Goal: Task Accomplishment & Management: Use online tool/utility

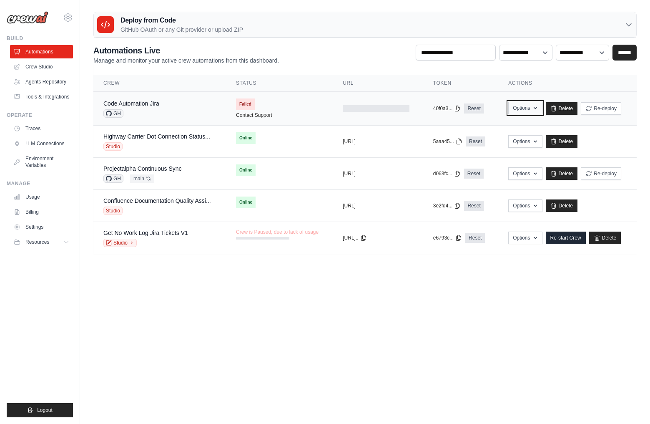
click at [534, 111] on button "Options" at bounding box center [525, 108] width 34 height 13
click at [250, 112] on link "Contact Support" at bounding box center [254, 115] width 36 height 7
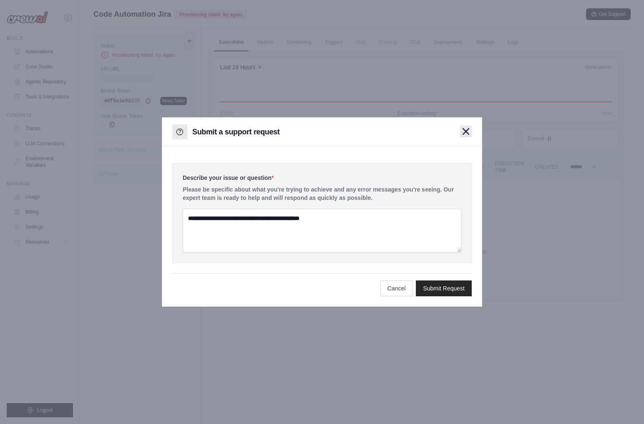
click at [467, 130] on icon "button" at bounding box center [466, 131] width 6 height 6
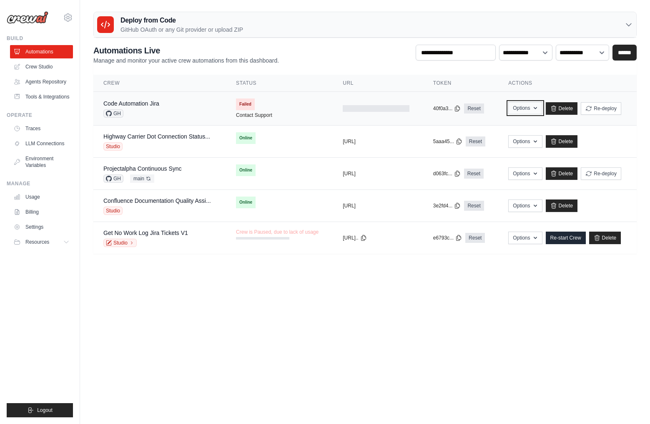
click at [539, 108] on icon "button" at bounding box center [535, 108] width 7 height 7
click at [265, 114] on link "Contact Support" at bounding box center [254, 115] width 36 height 7
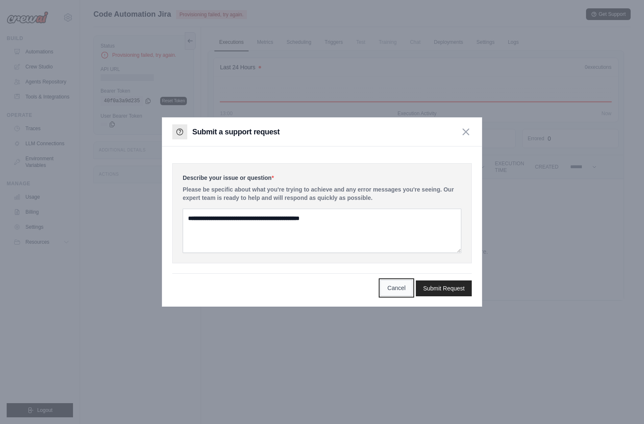
click at [407, 285] on button "Cancel" at bounding box center [396, 288] width 33 height 16
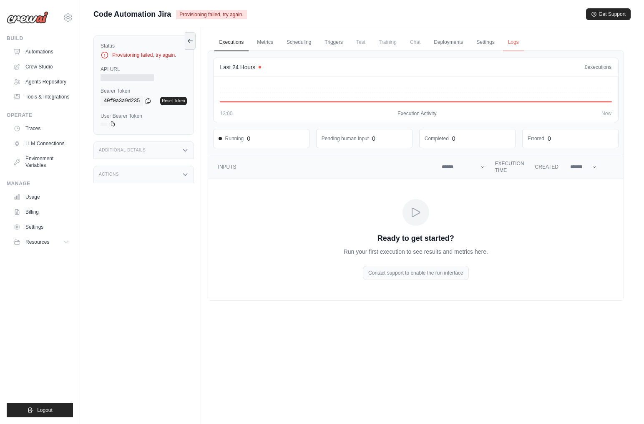
click at [521, 44] on link "Logs" at bounding box center [513, 43] width 21 height 18
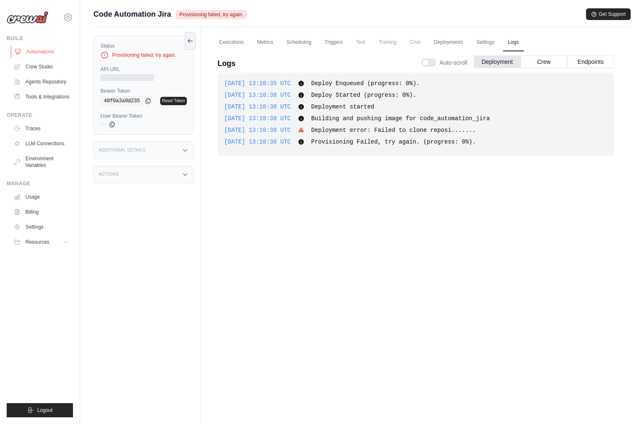
click at [47, 49] on link "Automations" at bounding box center [42, 51] width 63 height 13
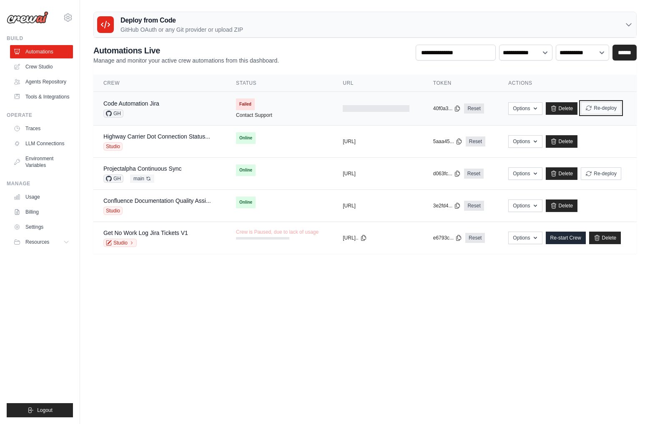
click at [598, 108] on button "Re-deploy" at bounding box center [601, 108] width 40 height 13
click at [311, 115] on td "Failed Contact Support" at bounding box center [279, 108] width 107 height 33
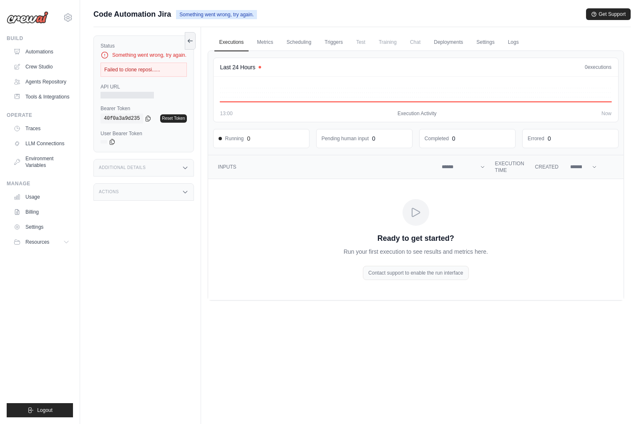
click at [153, 72] on div "Failed to clone reposi......" at bounding box center [144, 70] width 86 height 14
click at [519, 44] on link "Logs" at bounding box center [513, 43] width 21 height 18
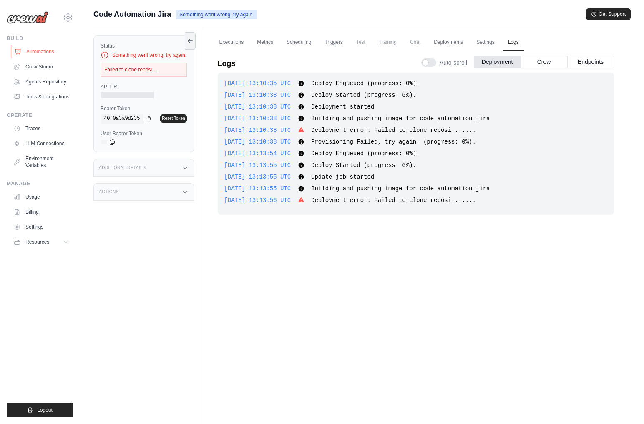
click at [39, 47] on link "Automations" at bounding box center [42, 51] width 63 height 13
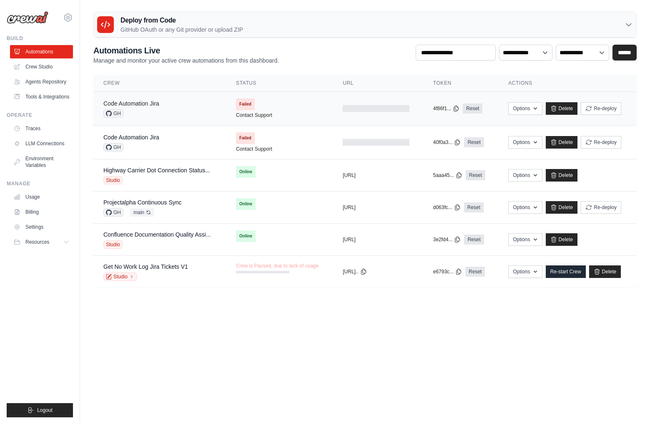
click at [141, 101] on link "Code Automation Jira" at bounding box center [131, 103] width 56 height 7
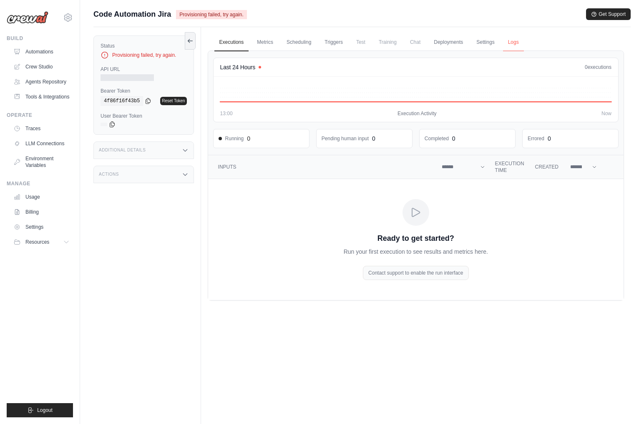
click at [513, 41] on link "Logs" at bounding box center [513, 43] width 21 height 18
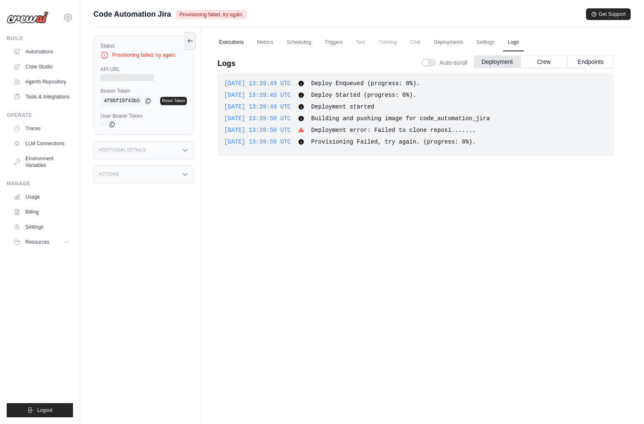
click at [226, 42] on link "Executions" at bounding box center [231, 43] width 35 height 18
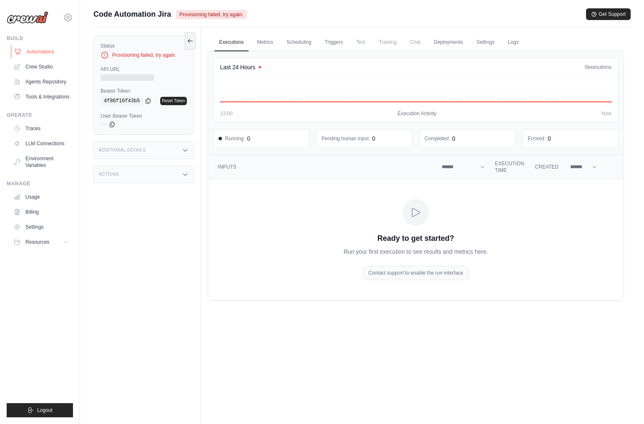
click at [40, 49] on link "Automations" at bounding box center [42, 51] width 63 height 13
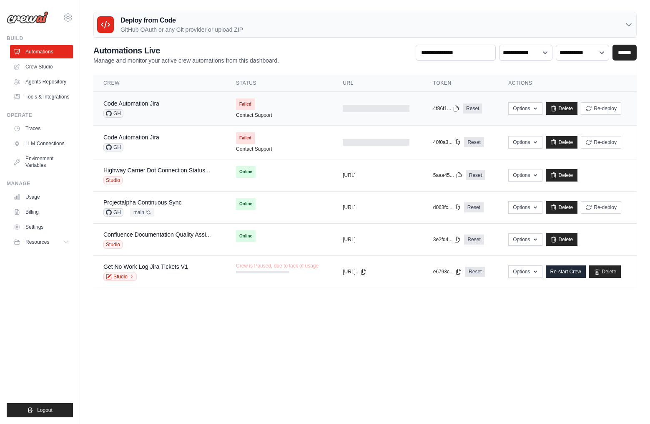
click at [277, 109] on td "Failed Contact Support" at bounding box center [279, 108] width 107 height 33
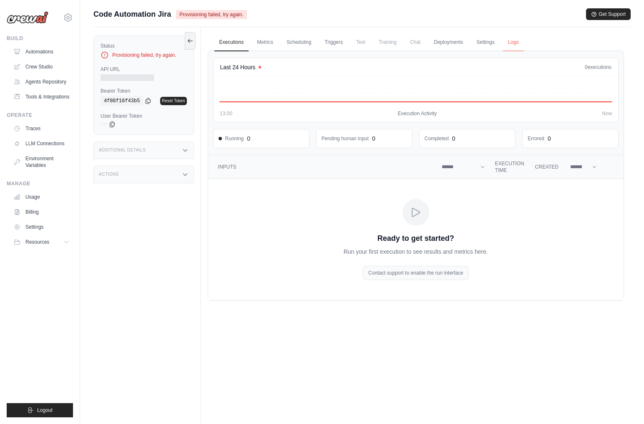
click at [513, 41] on link "Logs" at bounding box center [513, 43] width 21 height 18
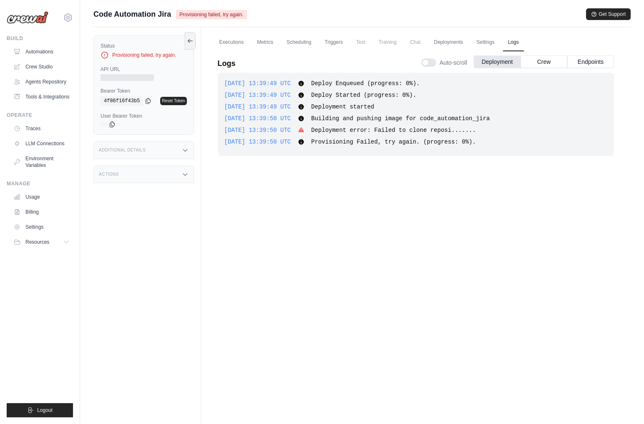
click at [31, 19] on img at bounding box center [28, 17] width 42 height 13
click at [57, 48] on link "Automations" at bounding box center [42, 51] width 63 height 13
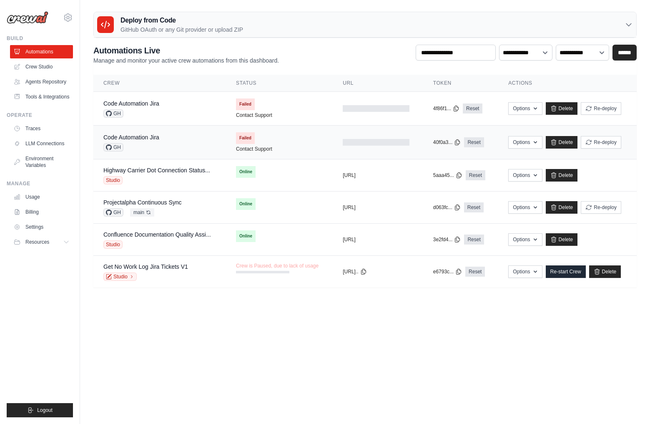
click at [301, 142] on td "Failed Contact Support" at bounding box center [279, 142] width 107 height 33
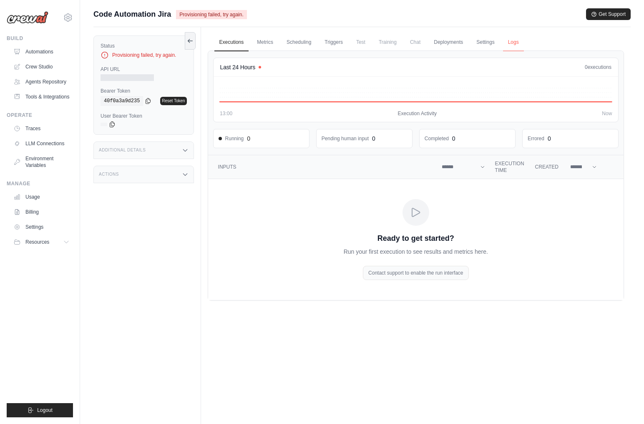
click at [513, 44] on link "Logs" at bounding box center [513, 43] width 21 height 18
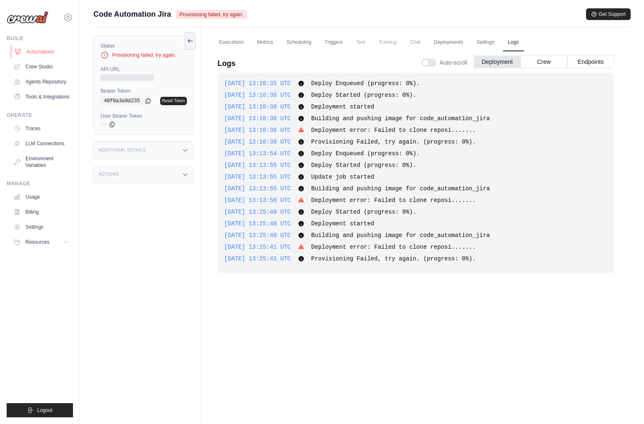
click at [27, 49] on link "Automations" at bounding box center [42, 51] width 63 height 13
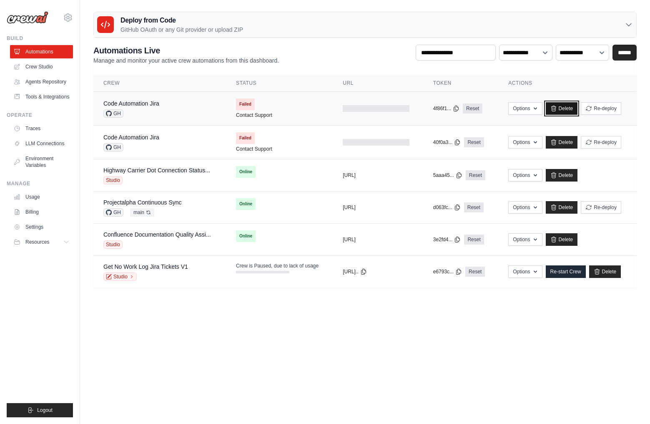
click at [566, 106] on link "Delete" at bounding box center [562, 108] width 32 height 13
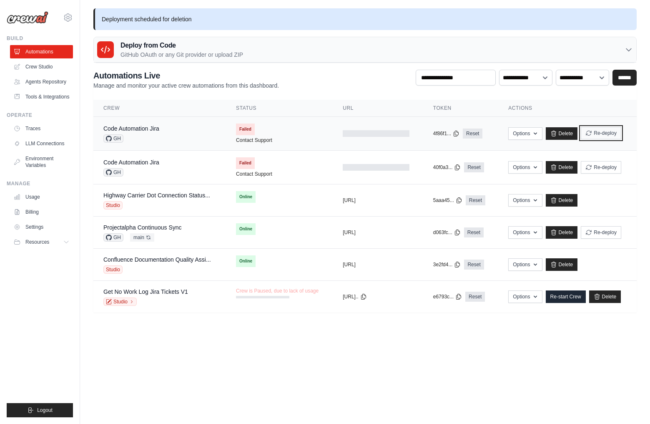
click at [600, 133] on button "Re-deploy" at bounding box center [601, 133] width 40 height 13
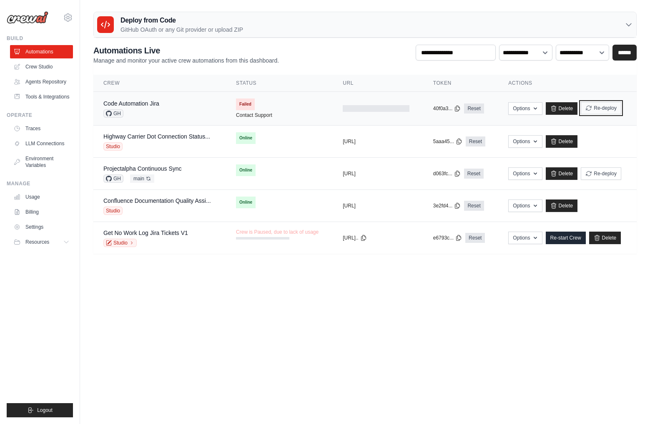
click at [603, 107] on button "Re-deploy" at bounding box center [601, 108] width 40 height 13
click at [152, 102] on link "Code Automation Jira" at bounding box center [131, 103] width 56 height 7
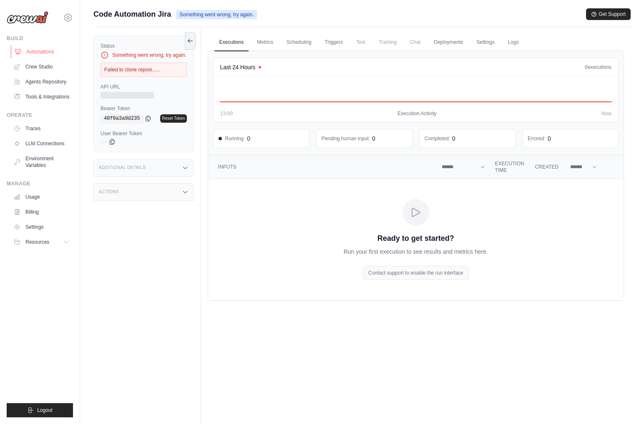
click at [45, 46] on link "Automations" at bounding box center [42, 51] width 63 height 13
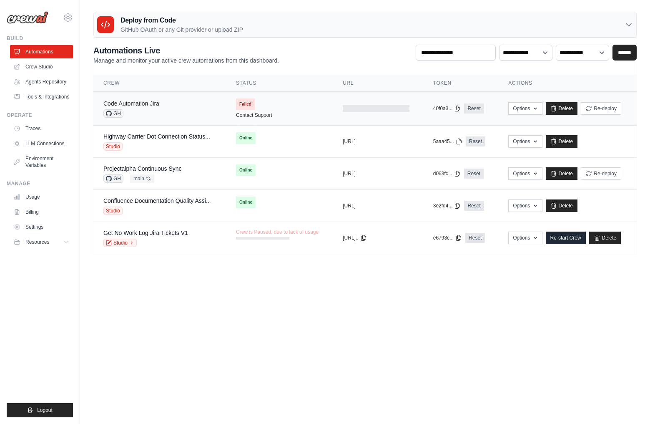
click at [155, 101] on link "Code Automation Jira" at bounding box center [131, 103] width 56 height 7
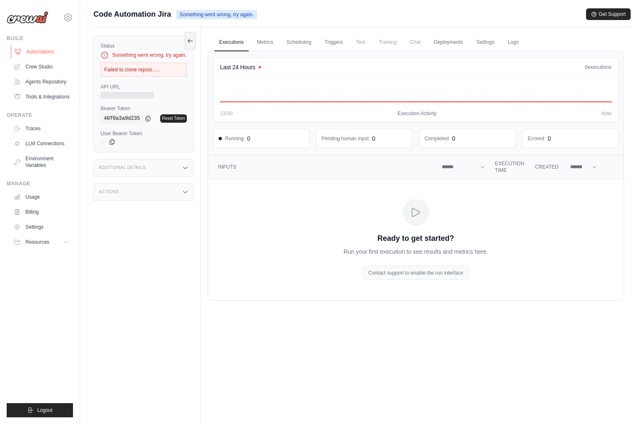
click at [56, 52] on link "Automations" at bounding box center [42, 51] width 63 height 13
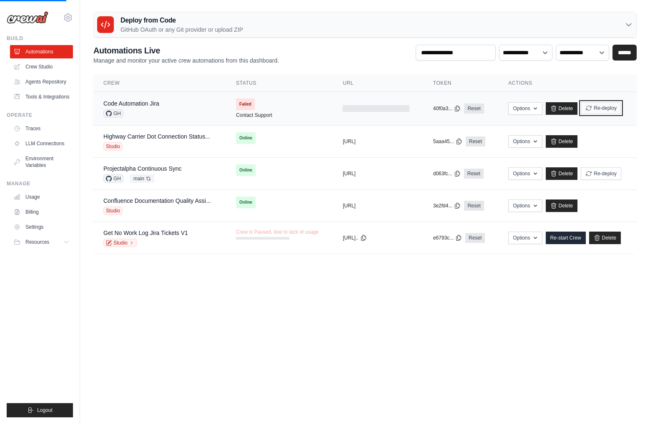
click at [605, 108] on button "Re-deploy" at bounding box center [601, 108] width 40 height 13
click at [132, 100] on link "Code Automation Jira" at bounding box center [131, 103] width 56 height 7
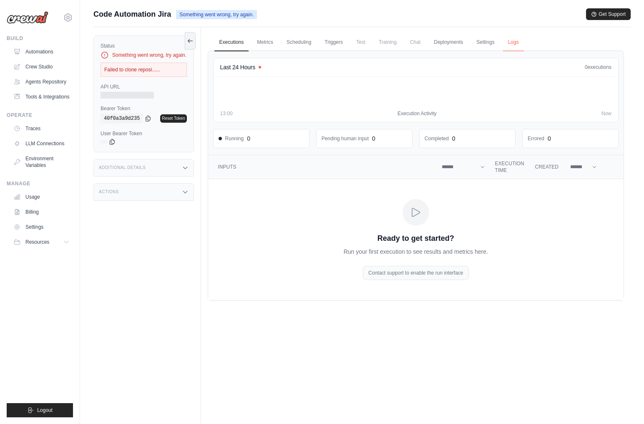
click at [508, 41] on link "Logs" at bounding box center [513, 43] width 21 height 18
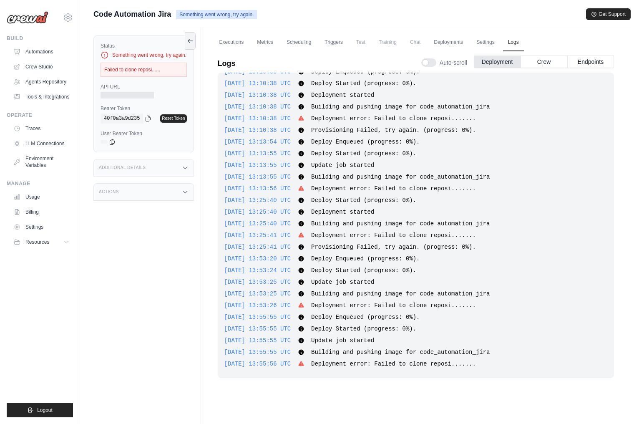
scroll to position [35, 0]
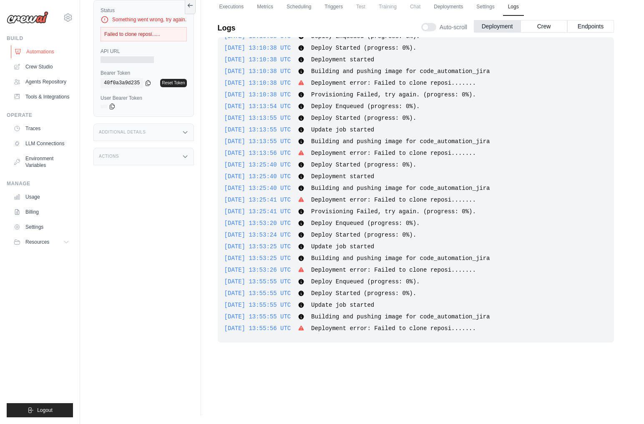
click at [36, 52] on link "Automations" at bounding box center [42, 51] width 63 height 13
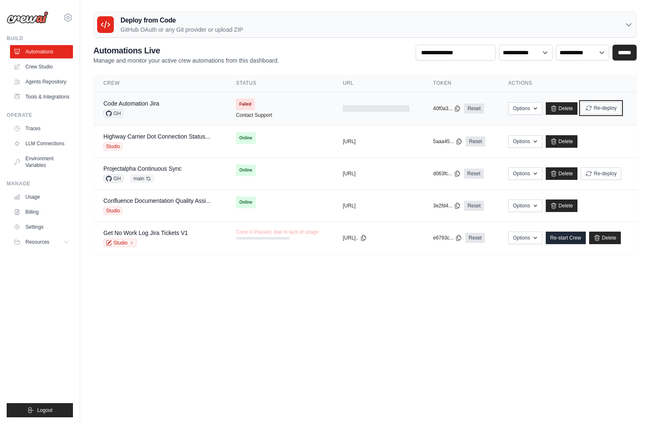
click at [597, 106] on button "Re-deploy" at bounding box center [601, 108] width 40 height 13
click at [145, 100] on link "Code Automation Jira" at bounding box center [131, 103] width 56 height 7
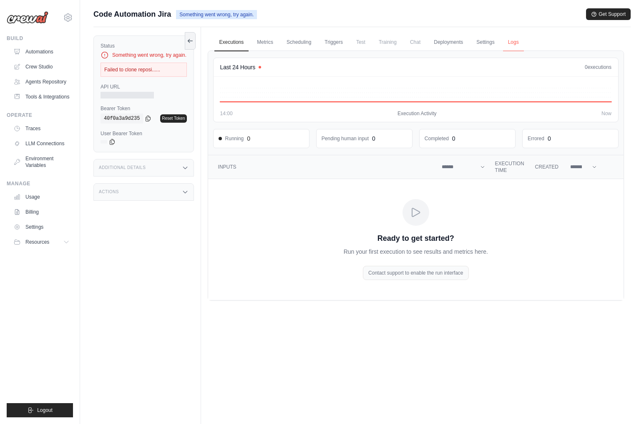
click at [520, 38] on link "Logs" at bounding box center [513, 43] width 21 height 18
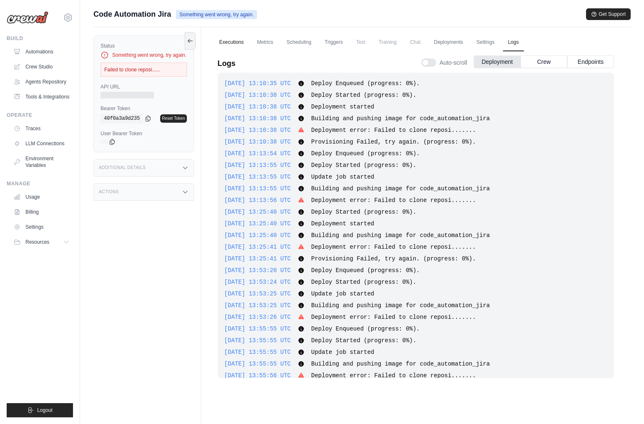
click at [238, 40] on link "Executions" at bounding box center [231, 43] width 35 height 18
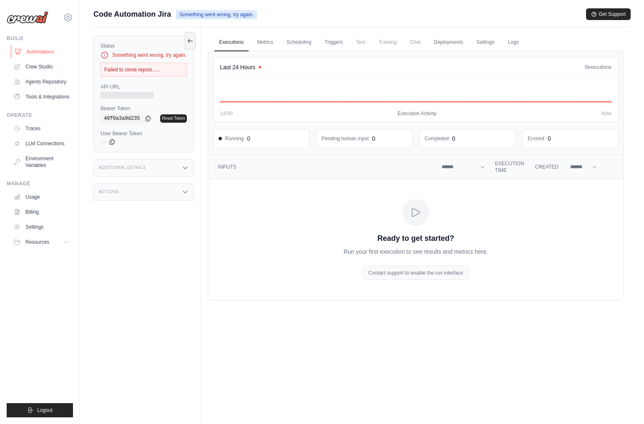
click at [49, 50] on link "Automations" at bounding box center [42, 51] width 63 height 13
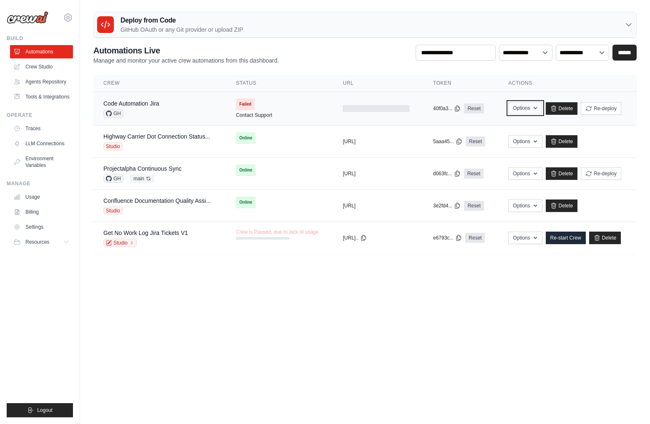
click at [535, 107] on button "Options" at bounding box center [525, 108] width 34 height 13
click at [594, 88] on th "Actions" at bounding box center [567, 83] width 138 height 17
click at [613, 108] on button "Re-deploy" at bounding box center [601, 108] width 40 height 13
click at [569, 111] on link "Delete" at bounding box center [562, 108] width 32 height 13
click at [529, 25] on div "Deploy from Code GitHub OAuth or any Git provider or upload ZIP" at bounding box center [365, 24] width 543 height 25
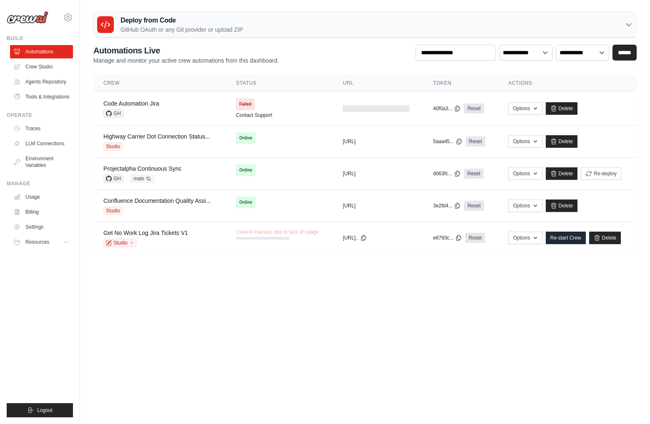
click at [626, 27] on icon at bounding box center [629, 24] width 8 height 8
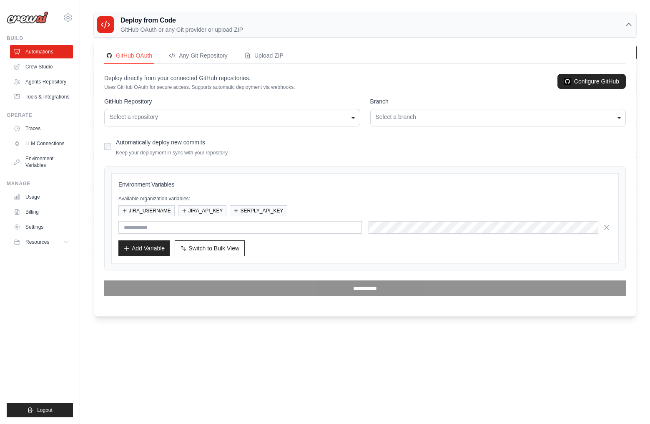
click at [319, 121] on div "**********" at bounding box center [232, 118] width 256 height 18
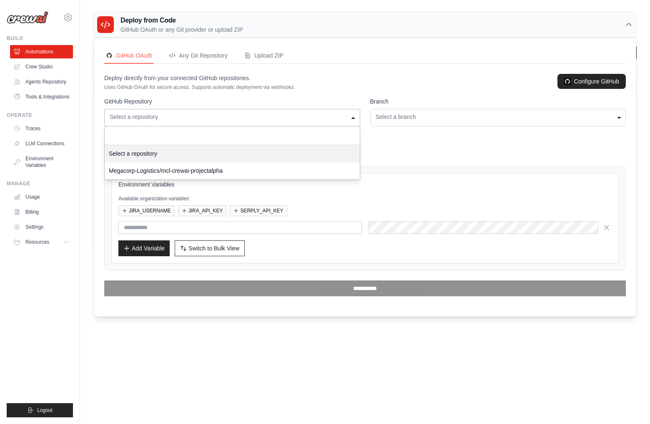
click at [342, 93] on div "**********" at bounding box center [365, 185] width 522 height 222
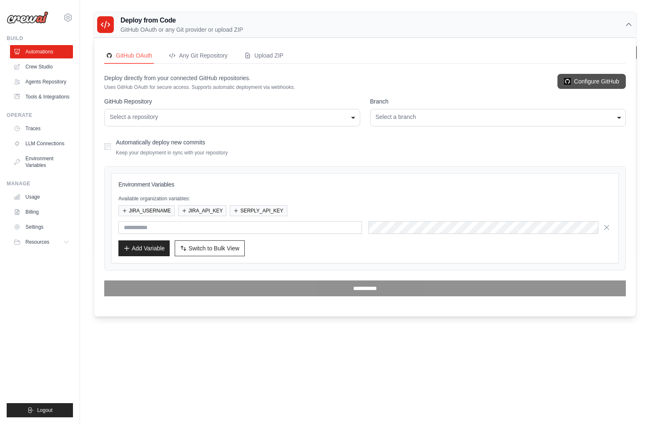
click at [568, 81] on img at bounding box center [567, 81] width 7 height 7
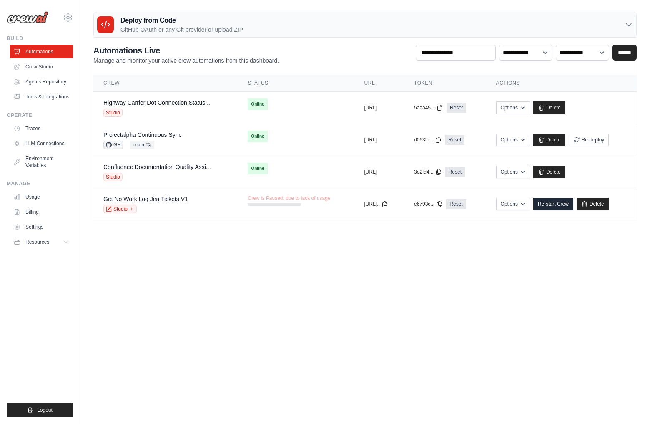
click at [223, 19] on h3 "Deploy from Code" at bounding box center [182, 20] width 123 height 10
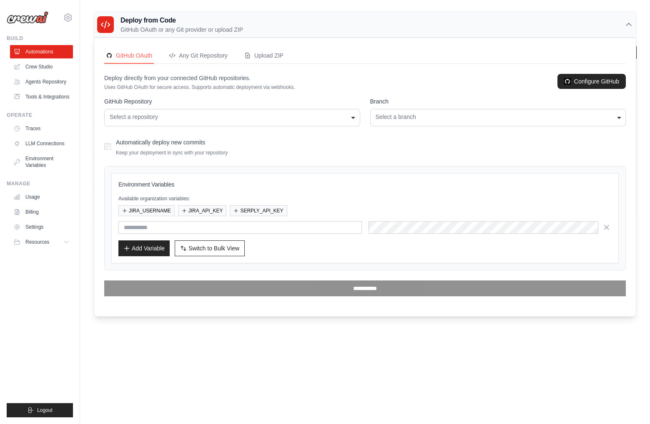
click at [284, 119] on div "Select a repository" at bounding box center [232, 117] width 245 height 9
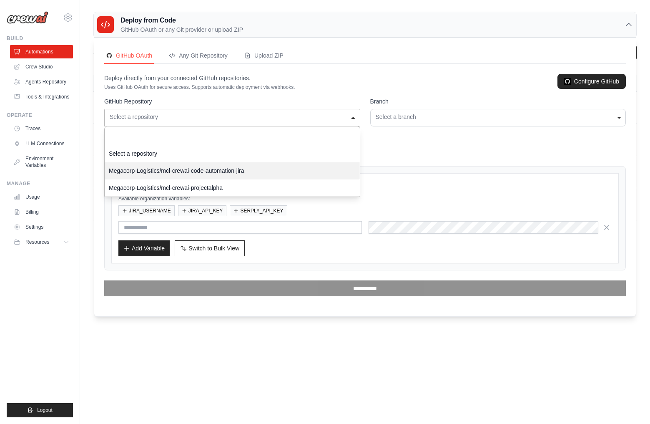
select select "**********"
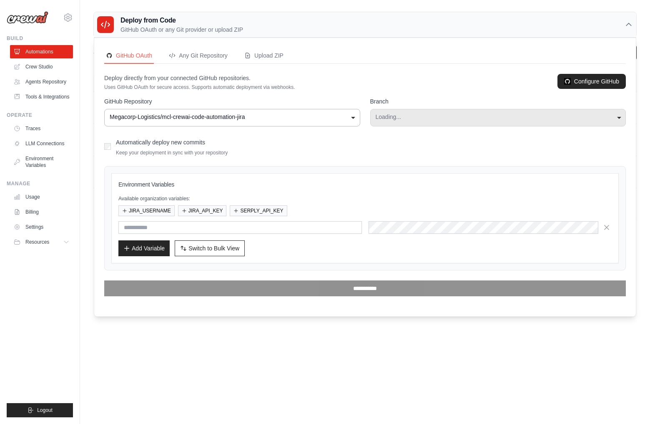
select select "****"
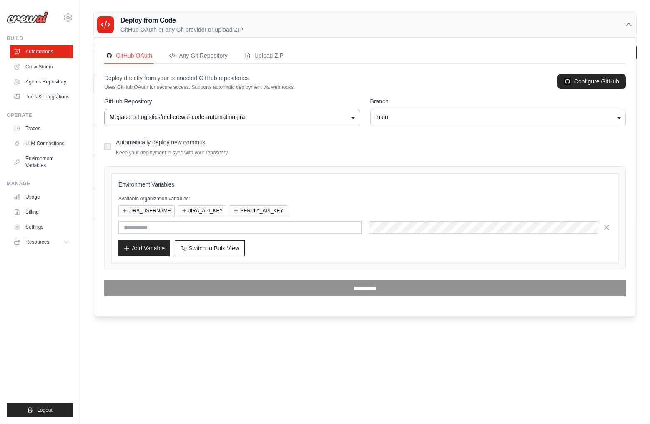
click at [506, 124] on div "**** main" at bounding box center [498, 118] width 256 height 18
click at [200, 254] on button "Switch to Bulk View Switch to Table View" at bounding box center [210, 248] width 70 height 16
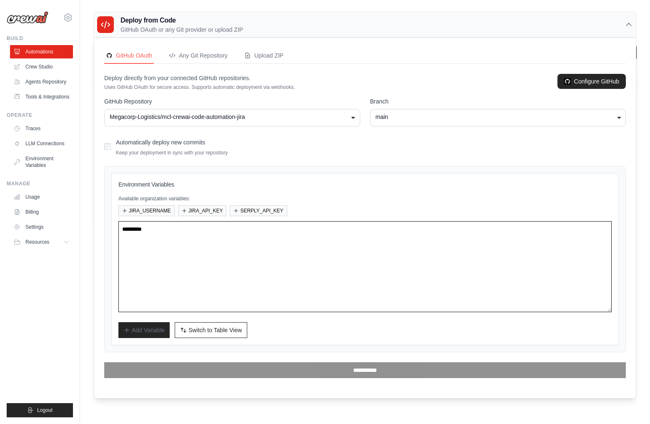
click at [190, 240] on textarea at bounding box center [364, 266] width 493 height 91
click at [203, 253] on textarea at bounding box center [364, 266] width 493 height 91
drag, startPoint x: 190, startPoint y: 238, endPoint x: 90, endPoint y: 229, distance: 100.9
click at [91, 228] on main "Deploy from Code GitHub OAuth or any Git provider or upload ZIP GitHub OAuth An…" at bounding box center [365, 119] width 570 height 238
paste textarea "**********"
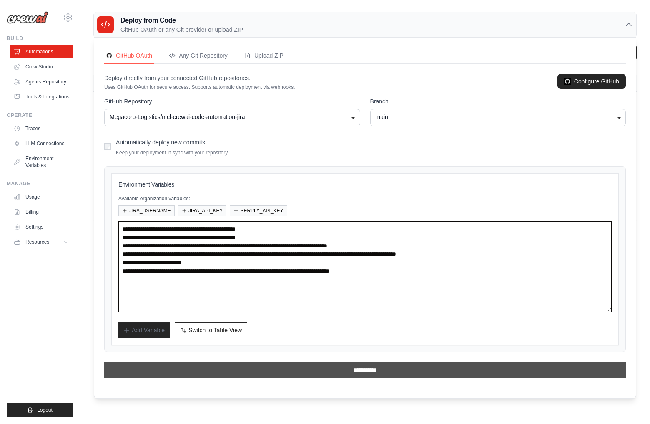
type textarea "**********"
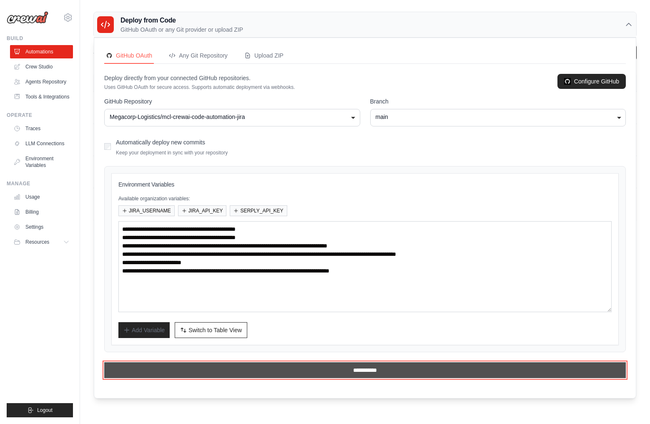
click at [303, 368] on input "**********" at bounding box center [365, 370] width 522 height 16
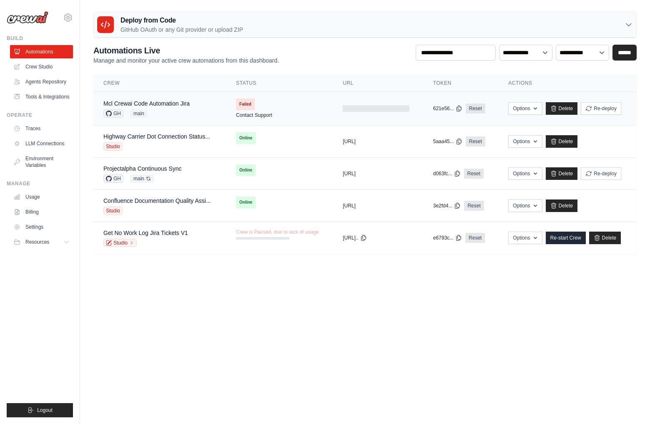
click at [278, 105] on td "Failed Contact Support" at bounding box center [279, 108] width 107 height 33
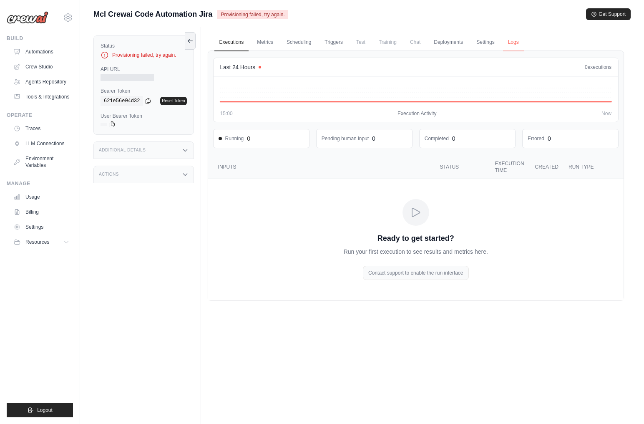
click at [515, 40] on link "Logs" at bounding box center [513, 43] width 21 height 18
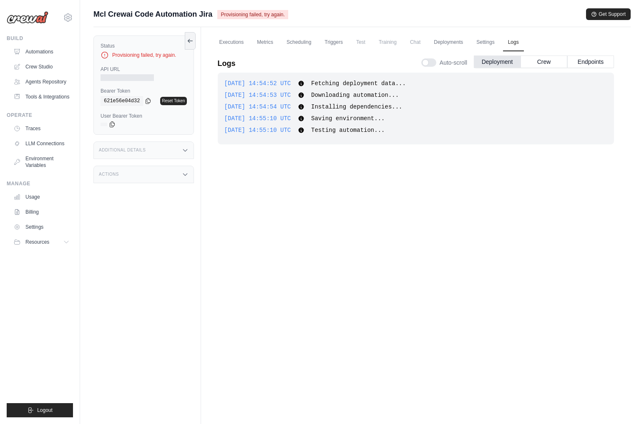
click at [329, 15] on div "Mcl Crewai Code Automation Jira Provisioning failed, try again. Get Support" at bounding box center [361, 14] width 537 height 12
click at [43, 48] on link "Automations" at bounding box center [42, 51] width 63 height 13
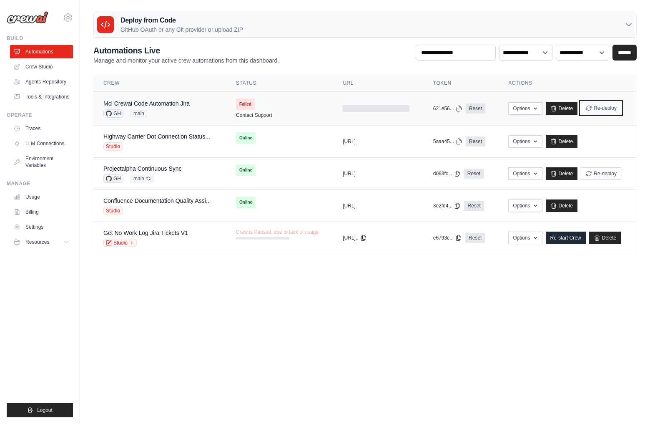
click at [607, 109] on button "Re-deploy" at bounding box center [601, 108] width 40 height 13
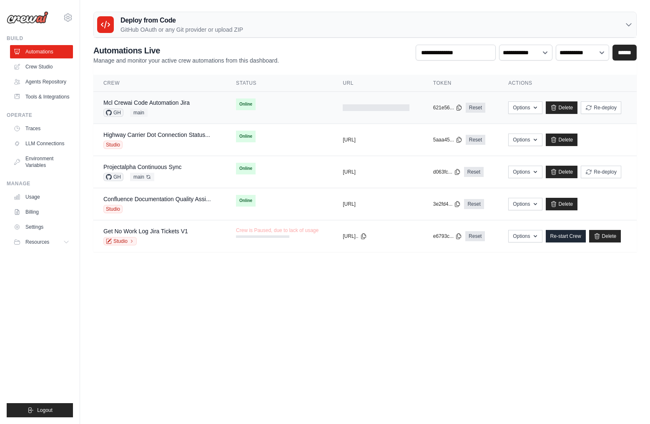
click at [333, 106] on td at bounding box center [378, 108] width 90 height 32
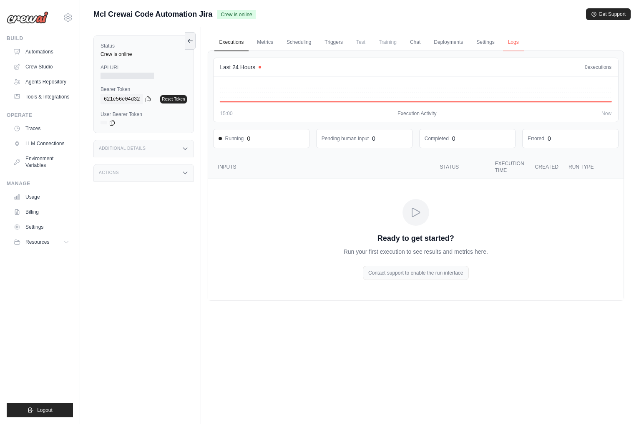
click at [513, 43] on link "Logs" at bounding box center [513, 43] width 21 height 18
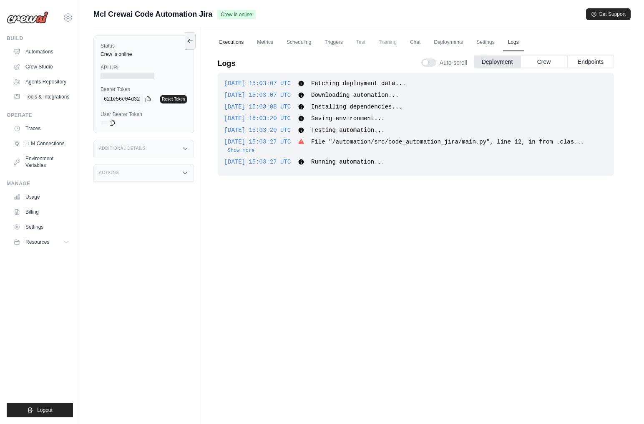
click at [237, 41] on link "Executions" at bounding box center [231, 43] width 35 height 18
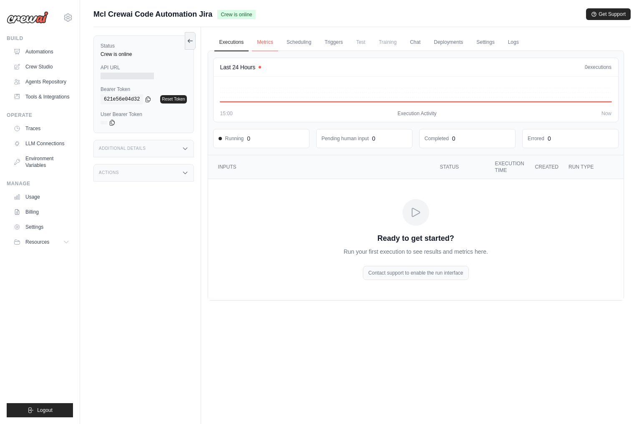
click at [271, 42] on link "Metrics" at bounding box center [265, 43] width 26 height 18
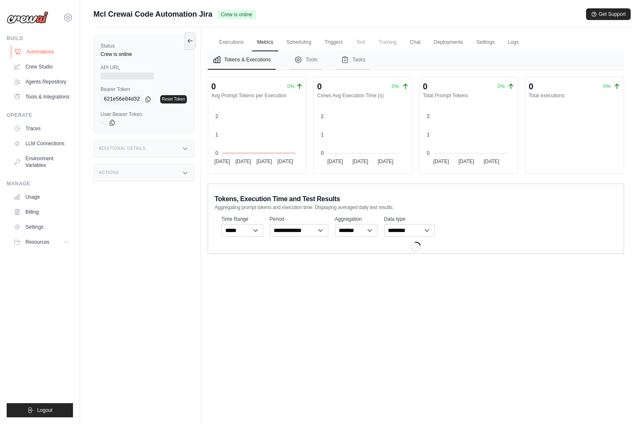
click at [48, 52] on link "Automations" at bounding box center [42, 51] width 63 height 13
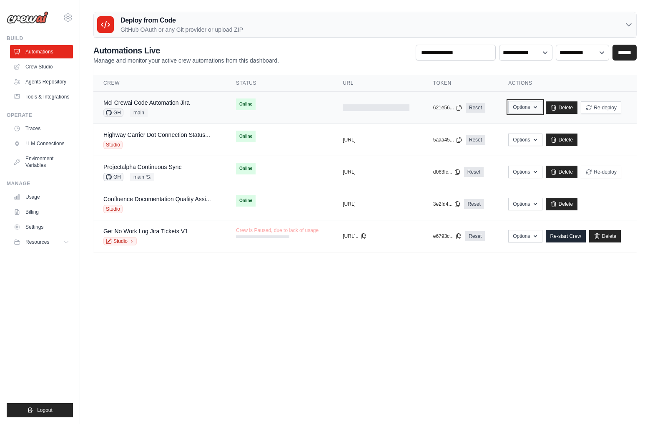
click at [538, 106] on icon "button" at bounding box center [535, 107] width 7 height 7
click at [173, 102] on link "Mcl Crewai Code Automation Jira" at bounding box center [146, 102] width 86 height 7
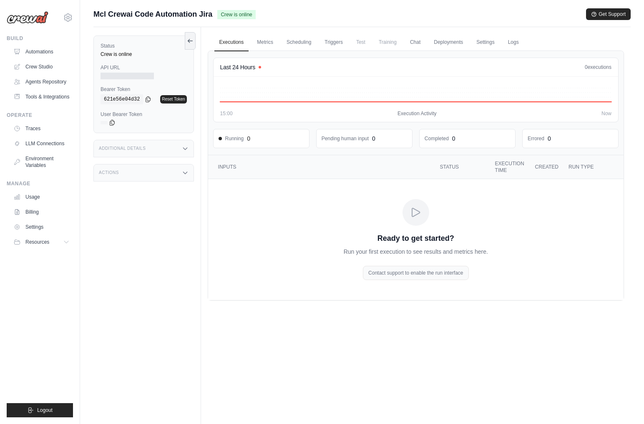
click at [420, 212] on icon "Crew executions table" at bounding box center [416, 212] width 8 height 8
click at [53, 51] on link "Automations" at bounding box center [42, 51] width 63 height 13
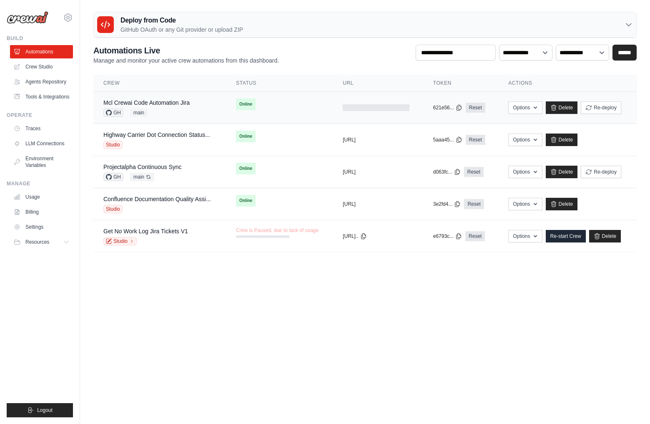
click at [268, 99] on td "Online" at bounding box center [279, 104] width 107 height 25
click at [285, 105] on td "Online" at bounding box center [279, 104] width 107 height 25
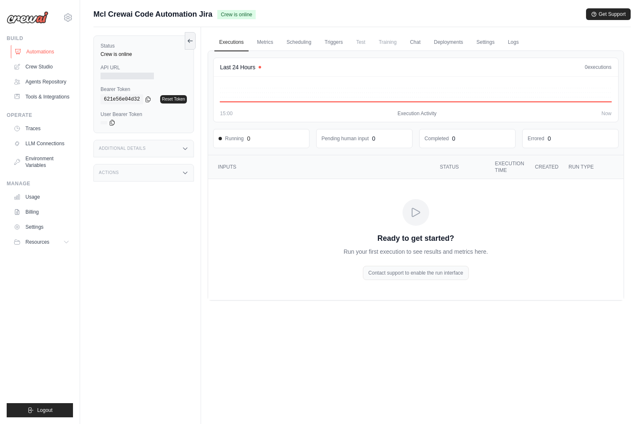
click at [50, 51] on link "Automations" at bounding box center [42, 51] width 63 height 13
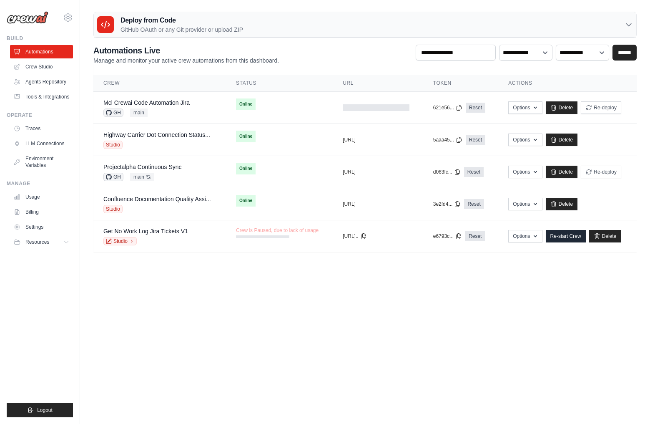
click at [349, 79] on th "URL" at bounding box center [378, 83] width 90 height 17
click at [349, 97] on td at bounding box center [378, 108] width 90 height 32
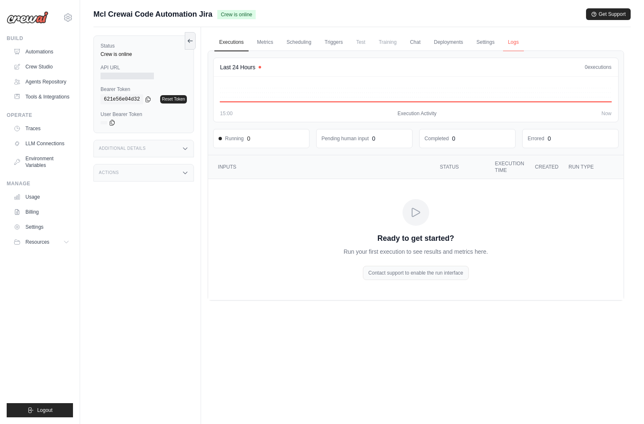
click at [512, 38] on link "Logs" at bounding box center [513, 43] width 21 height 18
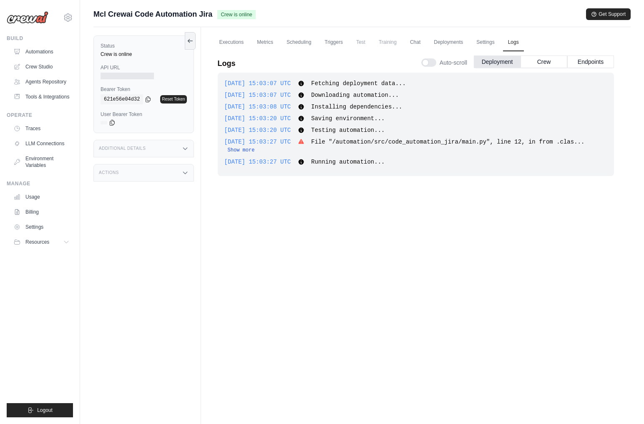
click at [255, 147] on button "Show more" at bounding box center [241, 150] width 27 height 7
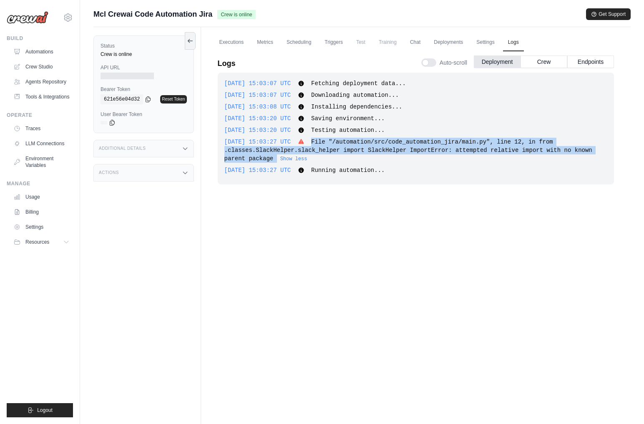
drag, startPoint x: 315, startPoint y: 142, endPoint x: 249, endPoint y: 156, distance: 67.3
click at [249, 156] on div "2025-10-15 15:03:27 UTC File "/automation/src/code_automation_jira/main.py", li…" at bounding box center [415, 150] width 383 height 25
copy span "File "/automation/src/code_automation_jira/main.py", line 12, in from .classes.…"
click at [48, 49] on link "Automations" at bounding box center [42, 51] width 63 height 13
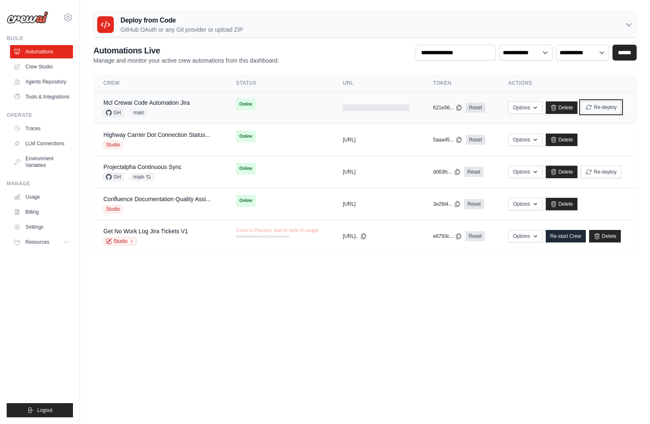
click at [604, 109] on button "Re-deploy" at bounding box center [601, 107] width 40 height 13
click at [168, 108] on div "Mcl Crewai Code Automation Jira GH main" at bounding box center [146, 107] width 86 height 18
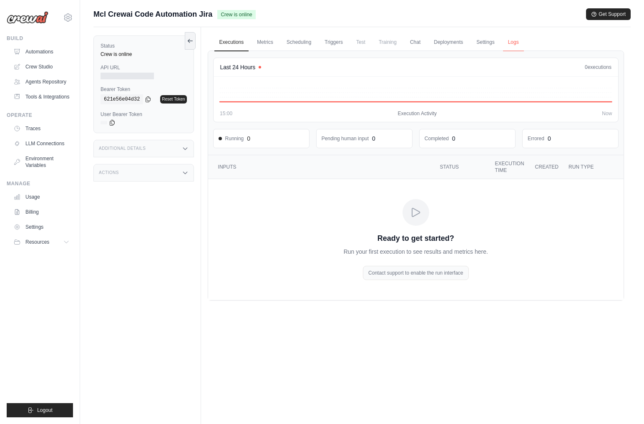
click at [518, 40] on link "Logs" at bounding box center [513, 43] width 21 height 18
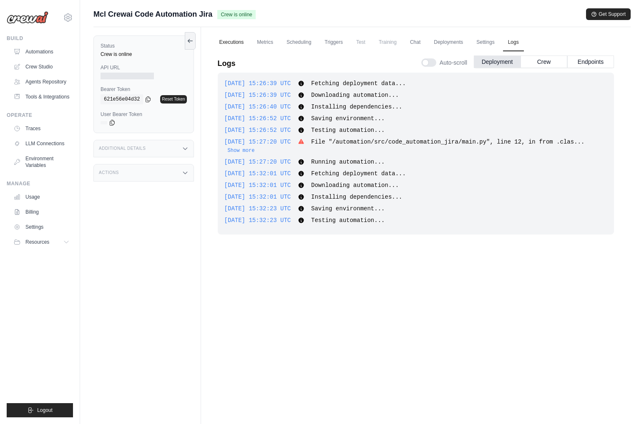
click at [236, 41] on link "Executions" at bounding box center [231, 43] width 35 height 18
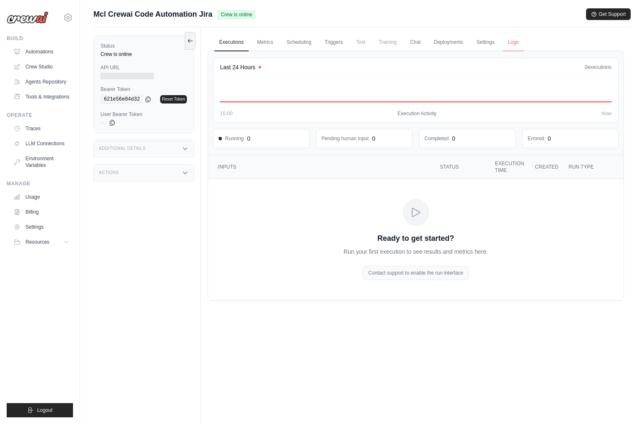
click at [511, 43] on link "Logs" at bounding box center [513, 43] width 21 height 18
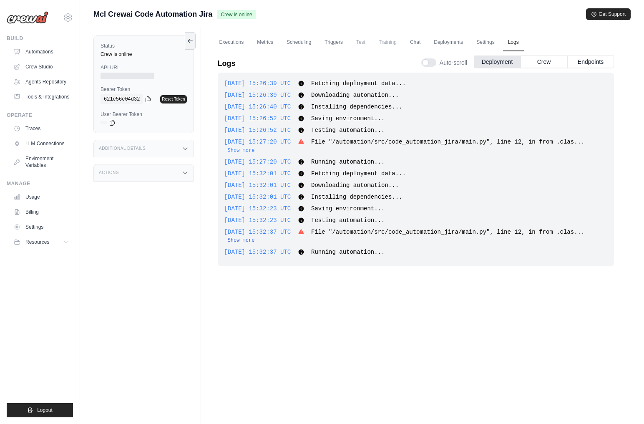
click at [255, 237] on button "Show more" at bounding box center [241, 240] width 27 height 7
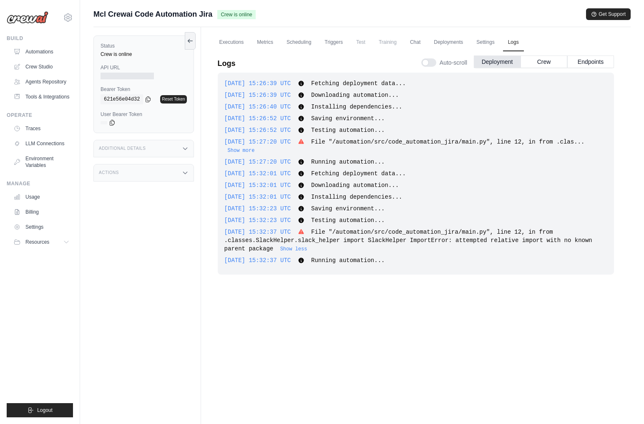
drag, startPoint x: 282, startPoint y: 241, endPoint x: 216, endPoint y: 226, distance: 67.3
click at [216, 226] on div "Logs Auto-scroll Deployment Crew Endpoints 2025-10-15 15:26:39 UTC Fetching dep…" at bounding box center [416, 226] width 416 height 360
copy div "2025-10-15 15:32:37 UTC File "/automation/src/code_automation_jira/main.py", li…"
click at [50, 49] on link "Automations" at bounding box center [42, 51] width 63 height 13
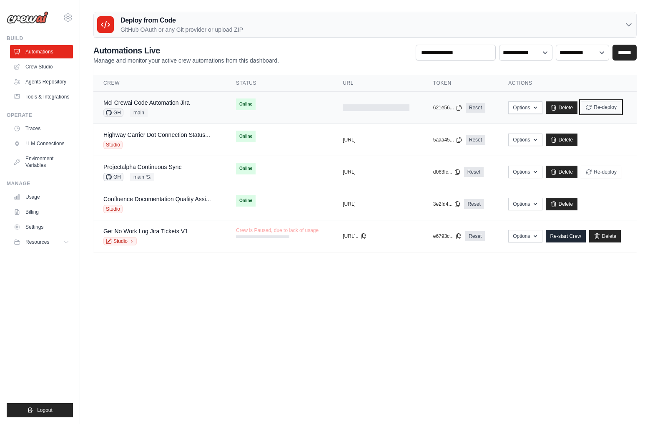
click at [613, 113] on button "Re-deploy" at bounding box center [601, 107] width 40 height 13
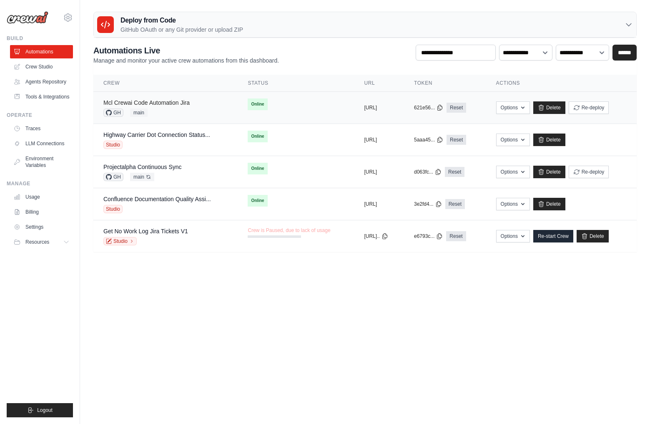
click at [179, 105] on link "Mcl Crewai Code Automation Jira" at bounding box center [146, 102] width 86 height 7
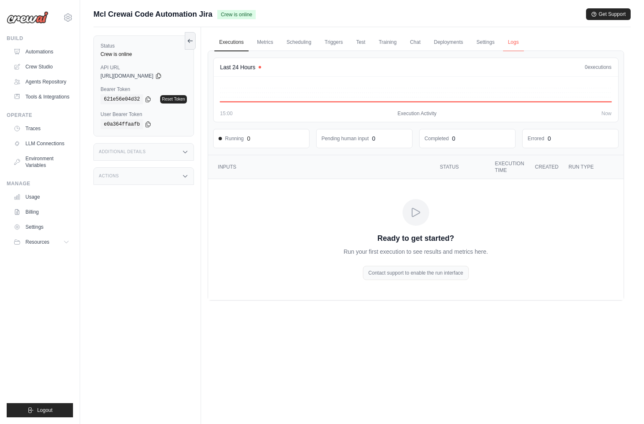
click at [512, 41] on link "Logs" at bounding box center [513, 43] width 21 height 18
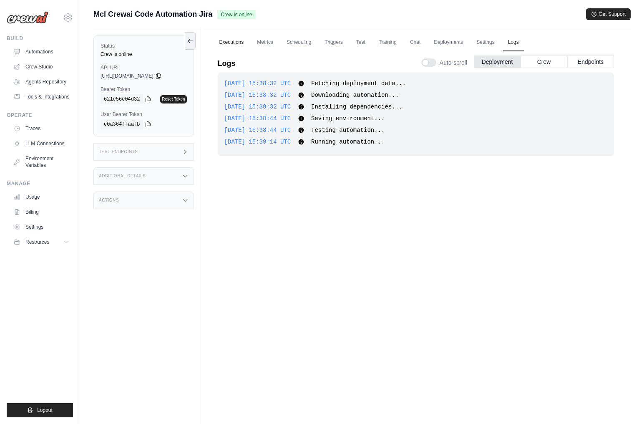
click at [234, 43] on link "Executions" at bounding box center [231, 43] width 35 height 18
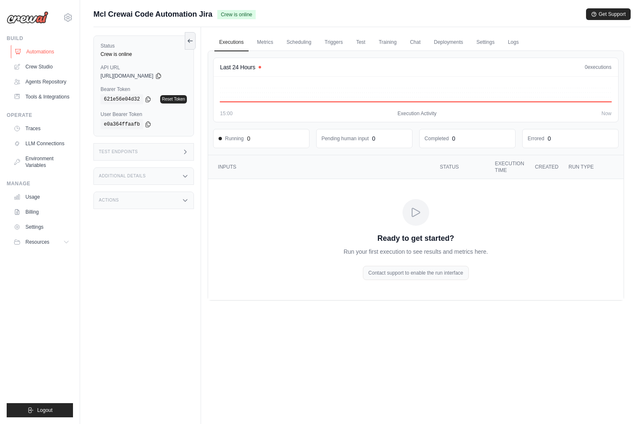
click at [55, 51] on link "Automations" at bounding box center [42, 51] width 63 height 13
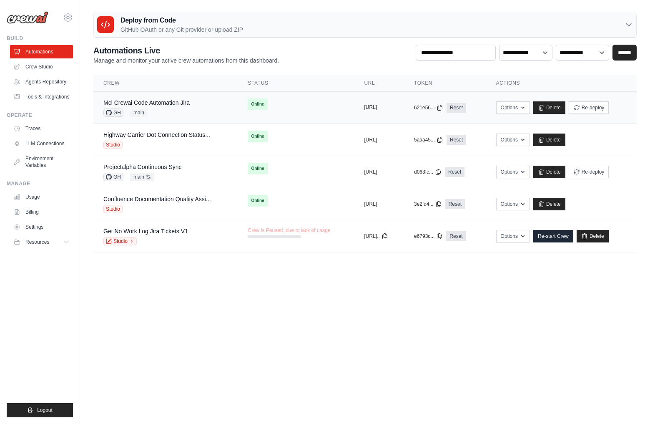
click at [377, 106] on button "[URL]" at bounding box center [370, 107] width 13 height 7
click at [173, 100] on link "Mcl Crewai Code Automation Jira" at bounding box center [146, 102] width 86 height 7
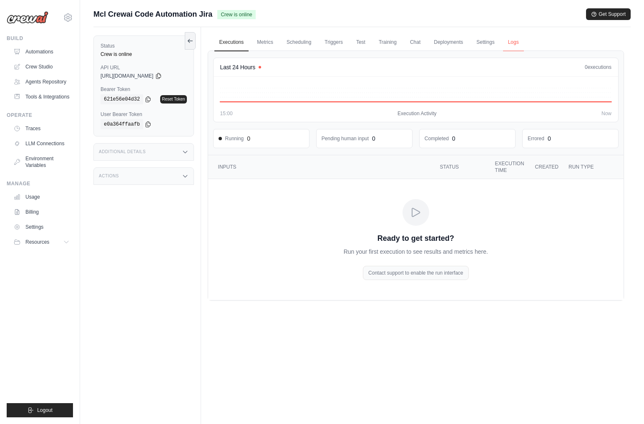
click at [512, 41] on link "Logs" at bounding box center [513, 43] width 21 height 18
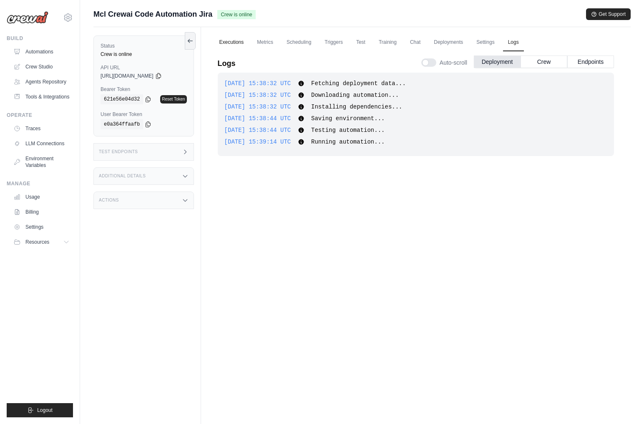
click at [230, 43] on link "Executions" at bounding box center [231, 43] width 35 height 18
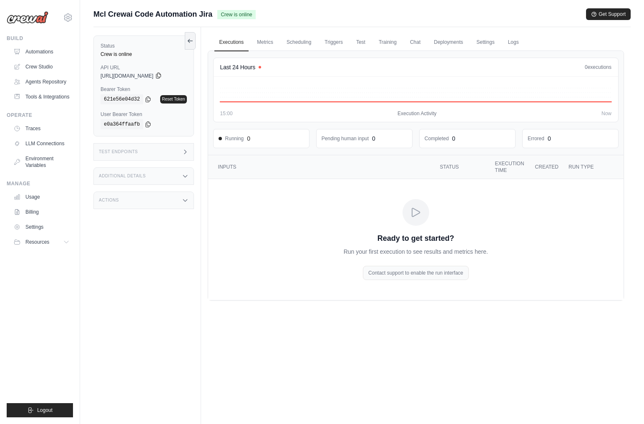
drag, startPoint x: 101, startPoint y: 77, endPoint x: 179, endPoint y: 75, distance: 78.0
click at [179, 75] on div "[URL][DOMAIN_NAME]" at bounding box center [144, 76] width 86 height 7
click at [161, 75] on icon at bounding box center [158, 75] width 5 height 5
